Goal: Task Accomplishment & Management: Use online tool/utility

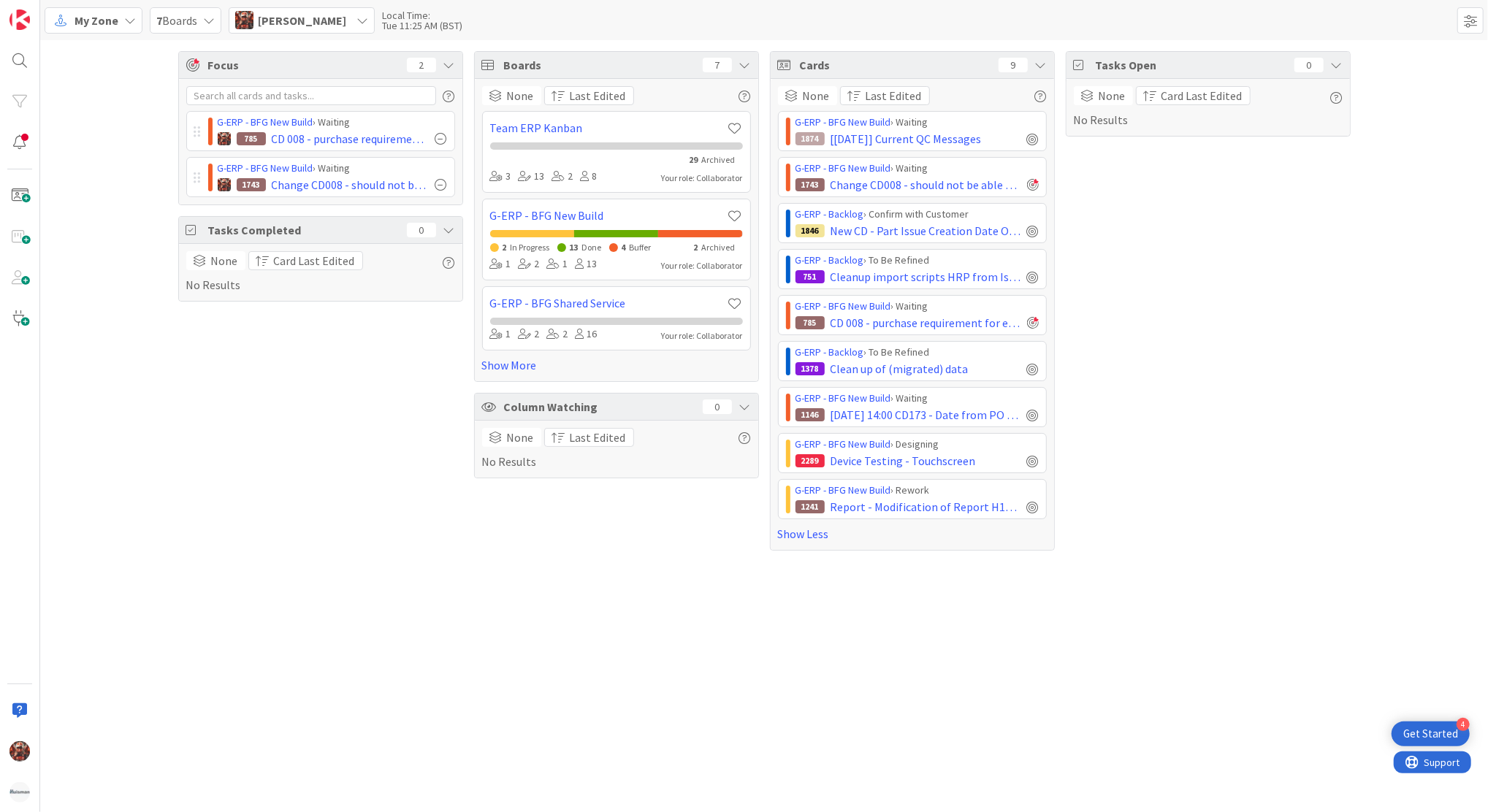
click at [163, 27] on span "7 Boards" at bounding box center [177, 21] width 41 height 18
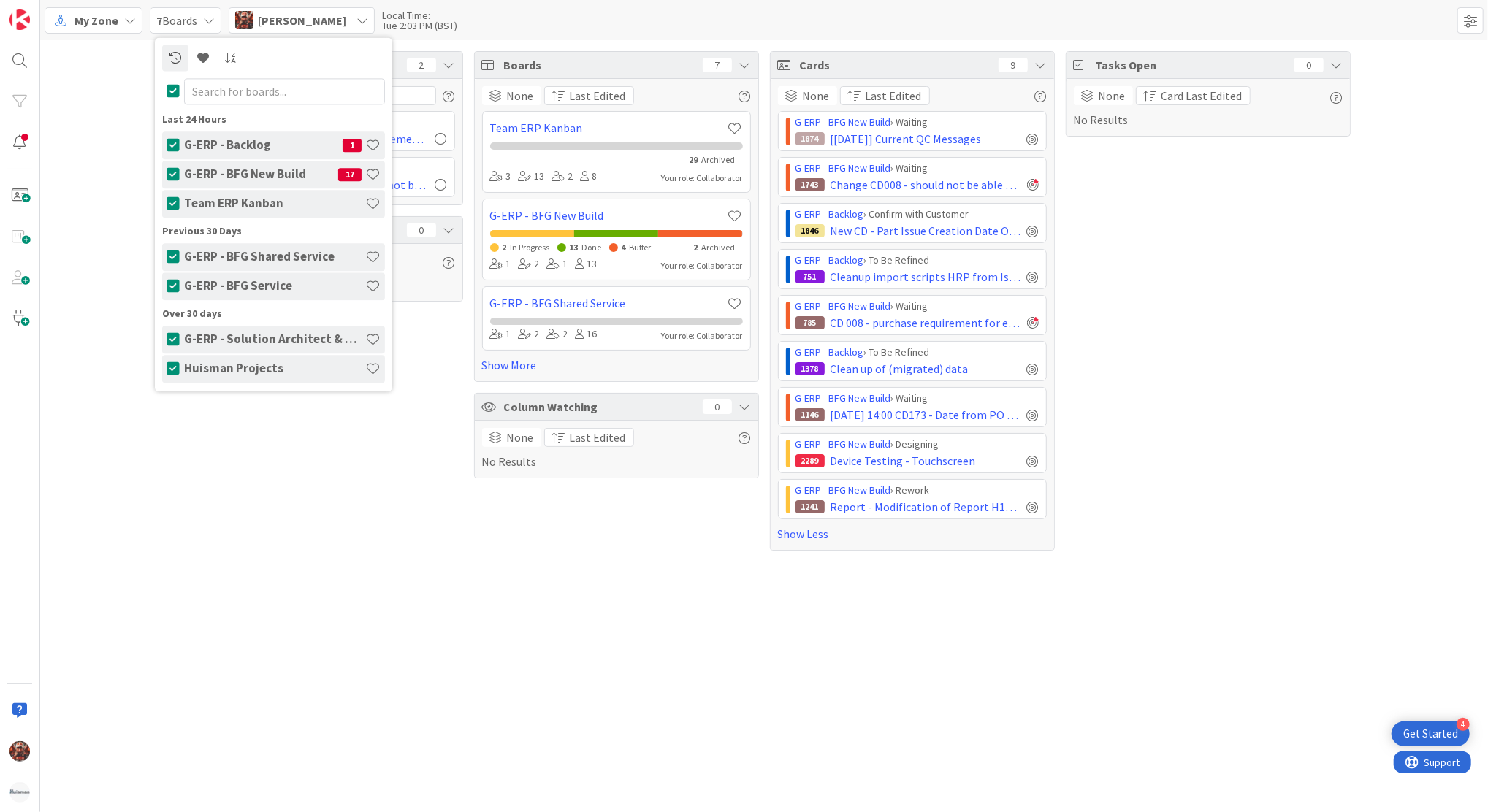
click at [124, 16] on icon at bounding box center [130, 21] width 12 height 12
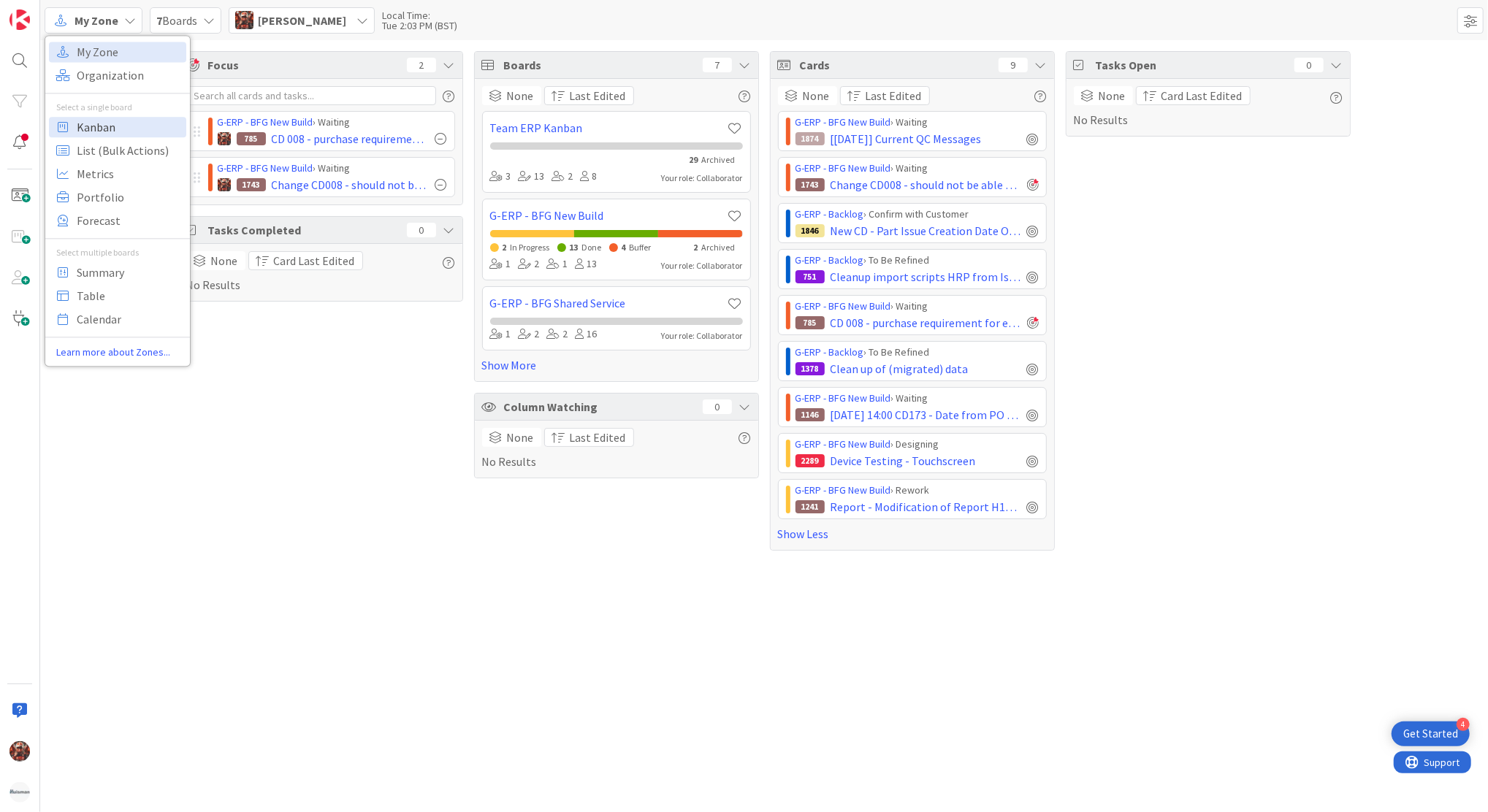
click at [127, 126] on span "Kanban" at bounding box center [129, 127] width 105 height 22
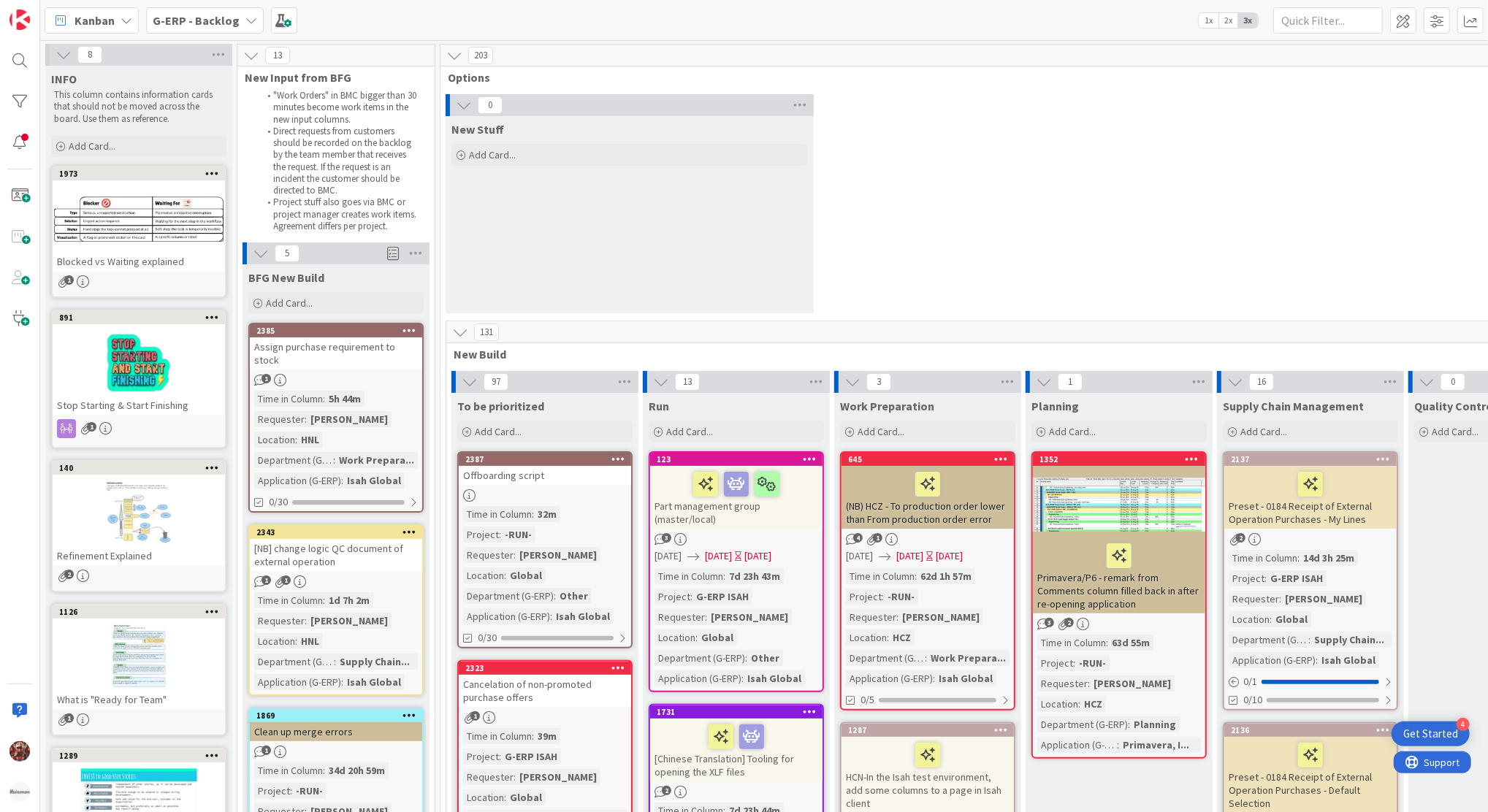
click at [505, 477] on div "Offboarding script" at bounding box center [545, 475] width 173 height 19
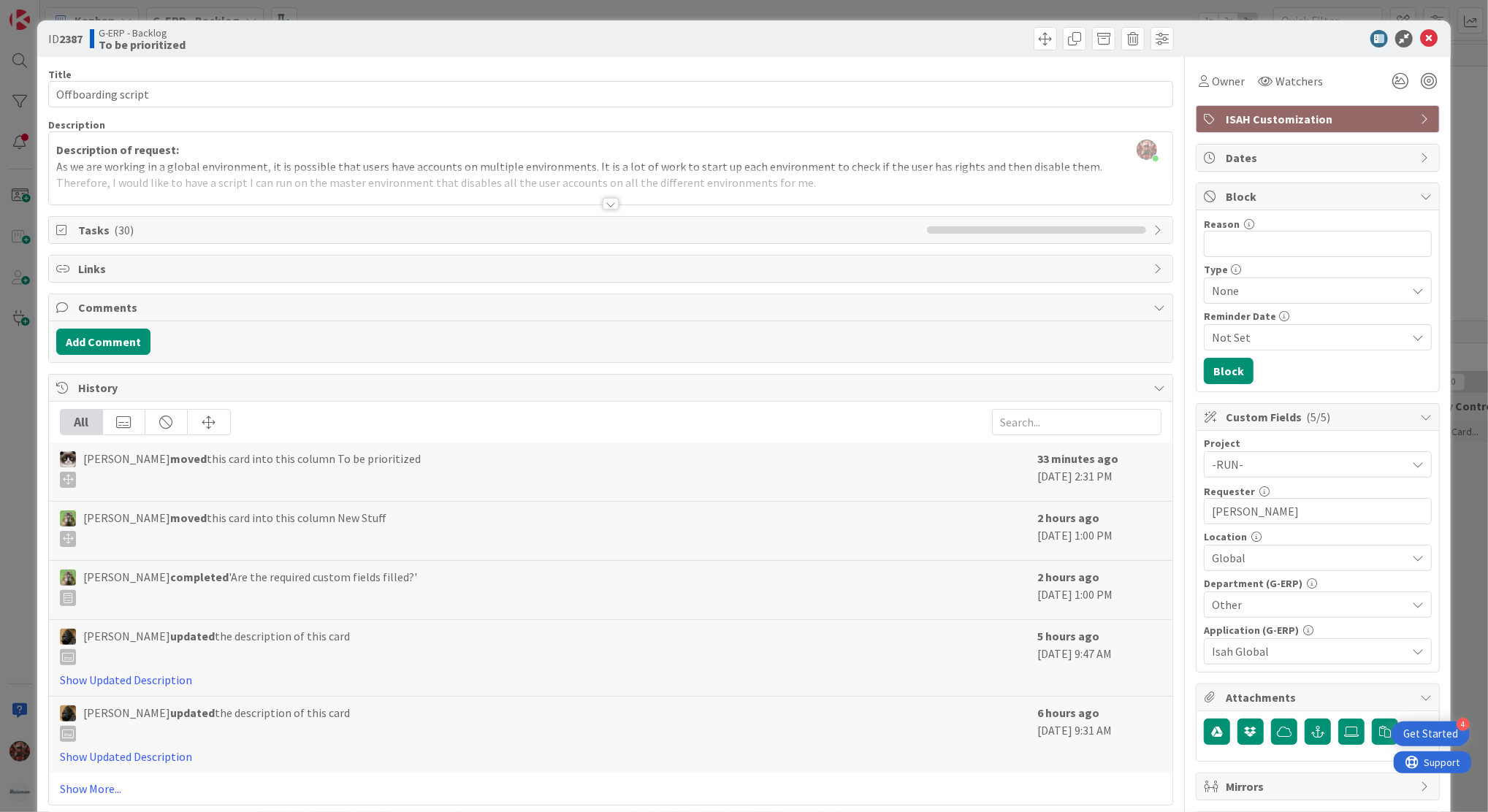
click at [604, 209] on div at bounding box center [611, 203] width 16 height 12
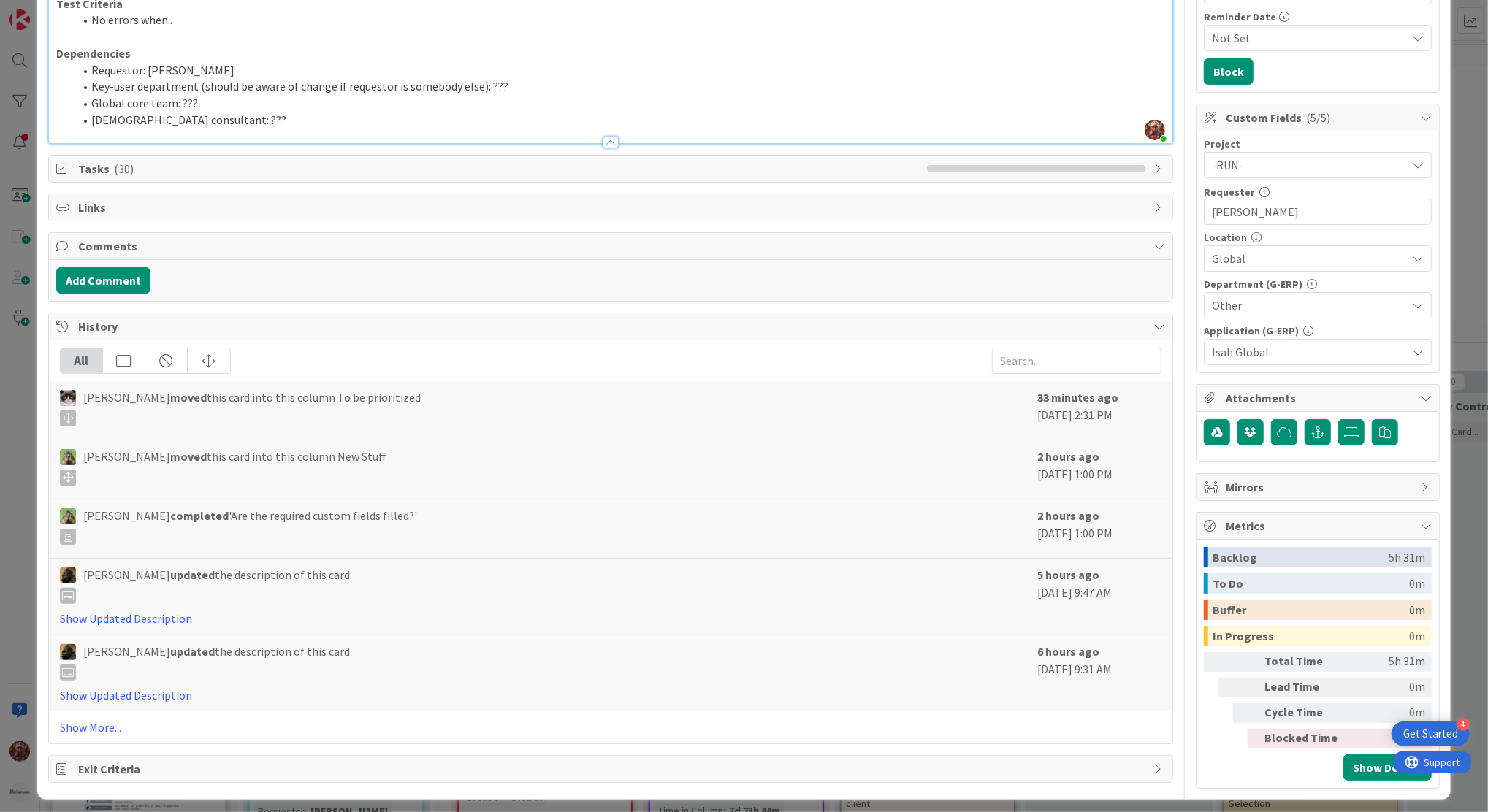
scroll to position [308, 0]
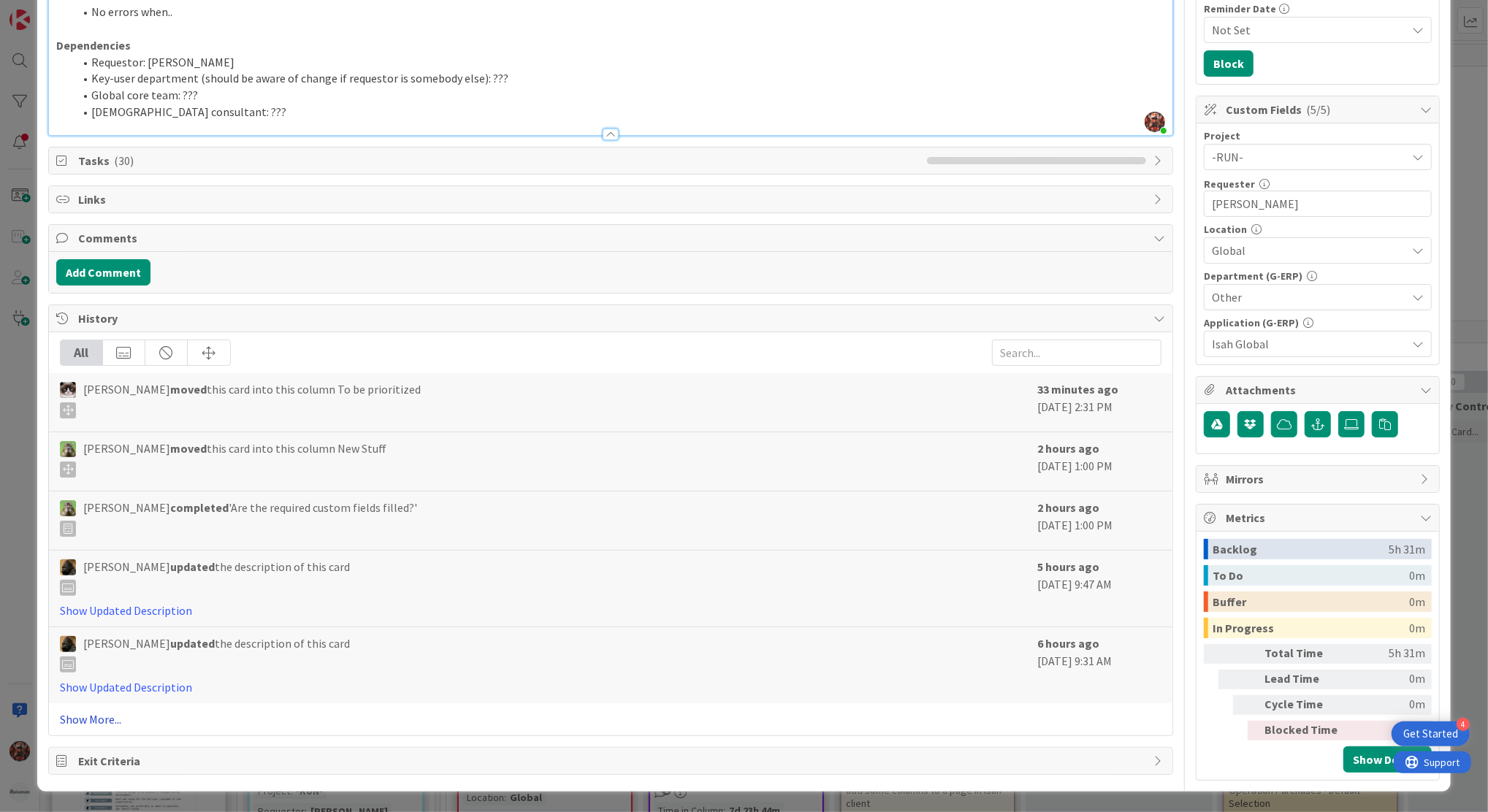
click at [76, 723] on link "Show More..." at bounding box center [611, 719] width 1101 height 18
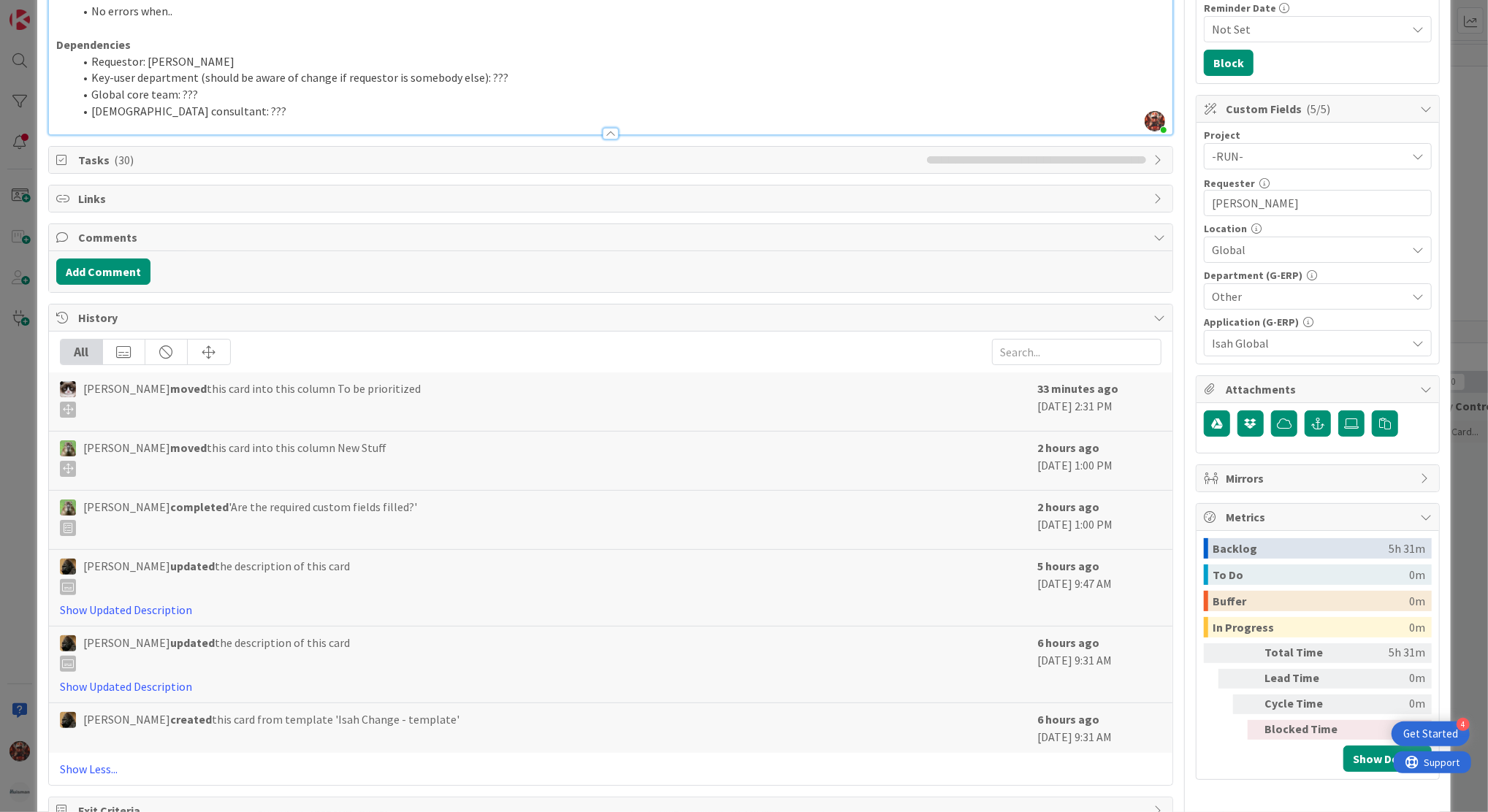
click at [1412, 161] on icon at bounding box center [1418, 156] width 12 height 12
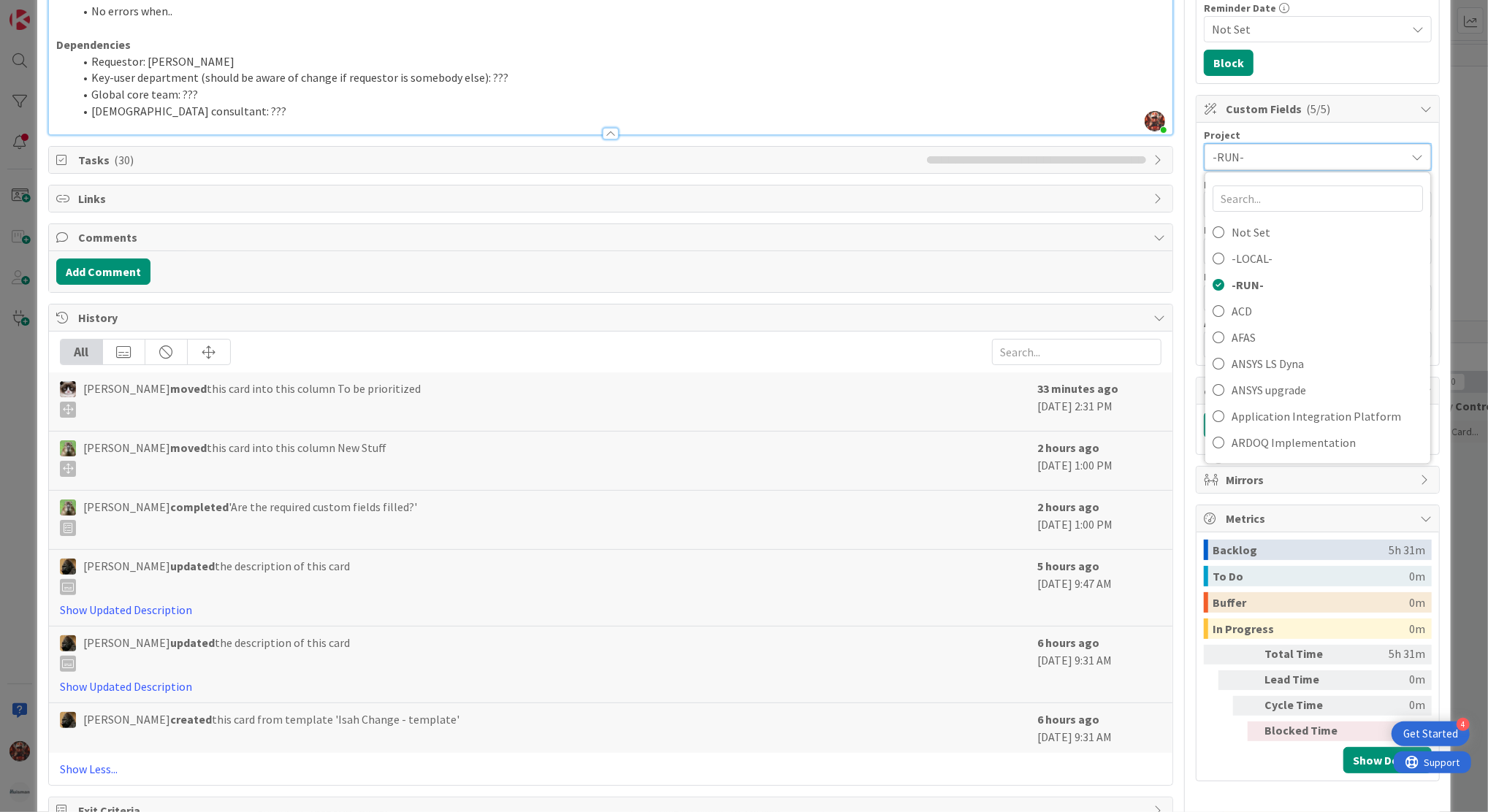
click at [1411, 161] on icon at bounding box center [1417, 157] width 12 height 12
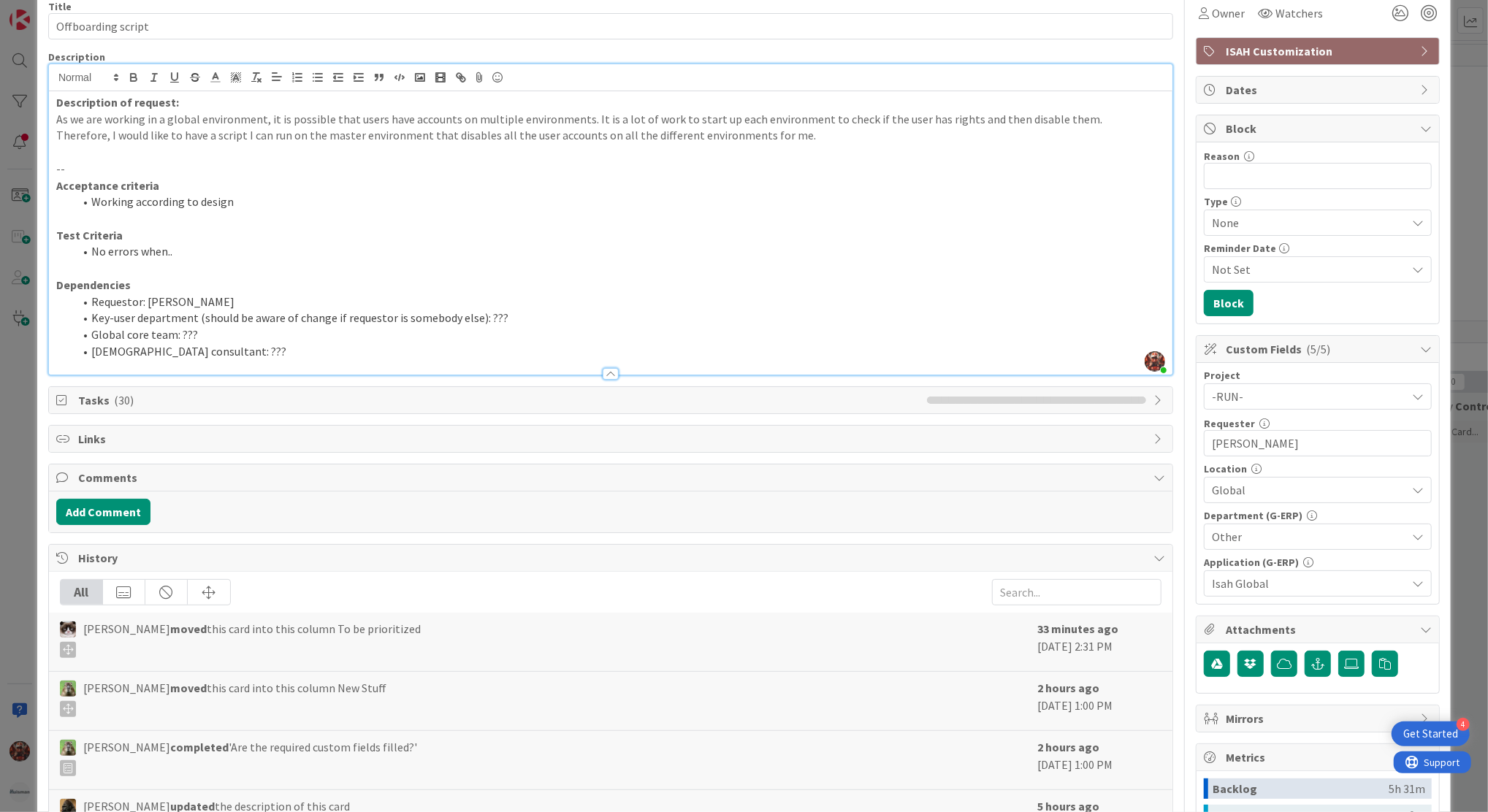
scroll to position [63, 0]
